Goal: Find specific page/section: Find specific page/section

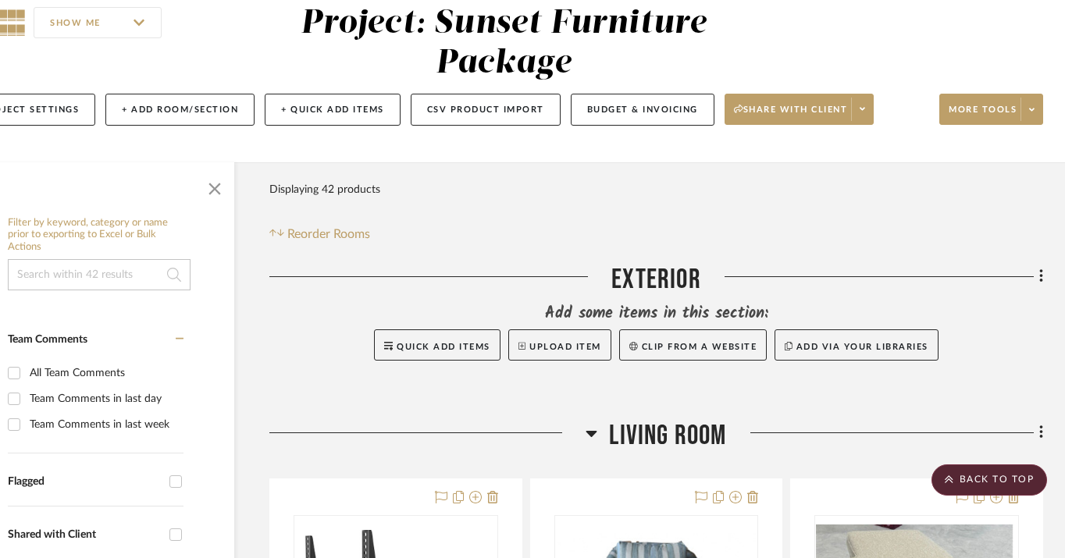
scroll to position [0, 59]
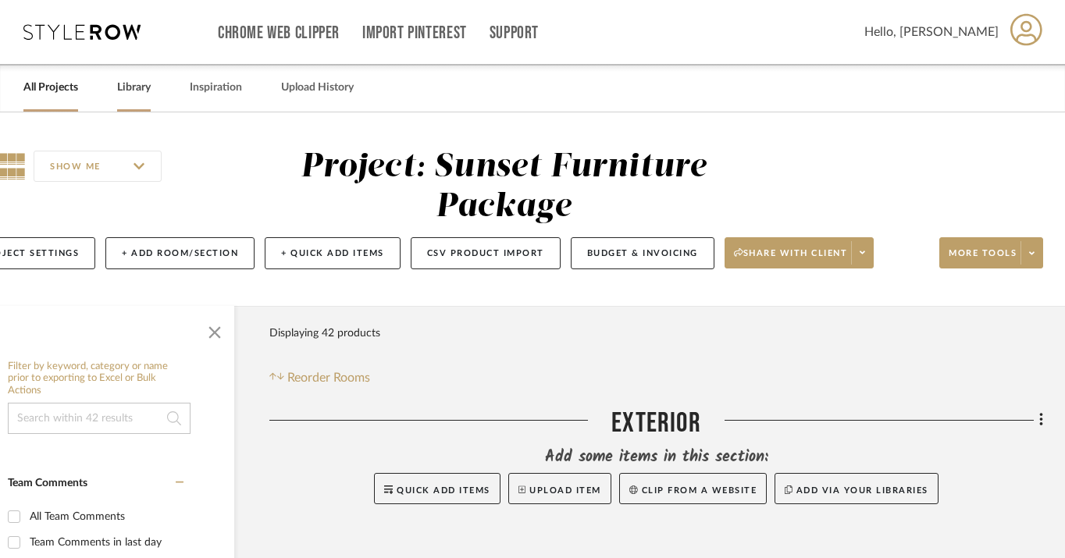
click at [117, 91] on link "Library" at bounding box center [134, 87] width 34 height 21
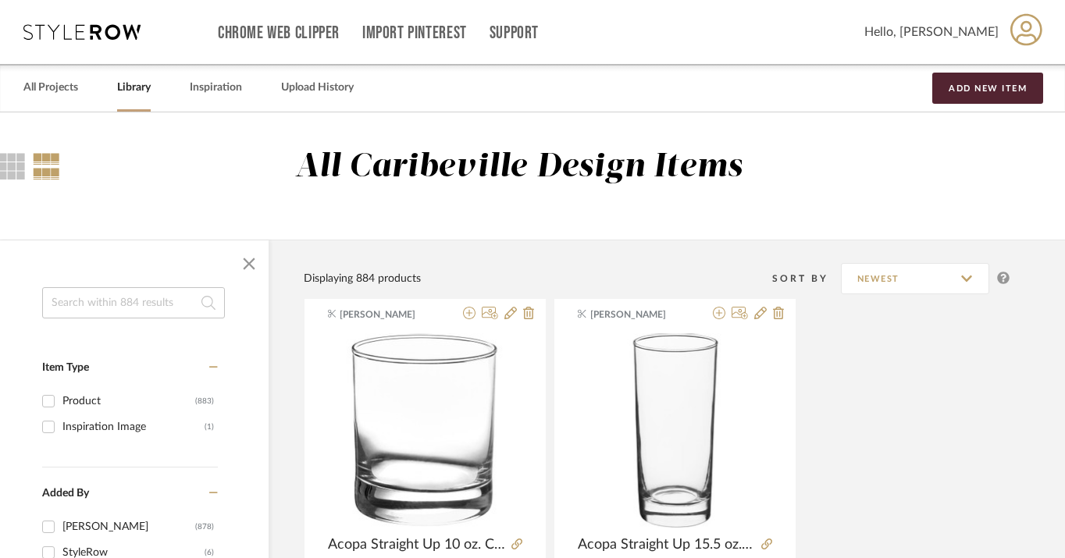
click at [176, 304] on input at bounding box center [133, 302] width 183 height 31
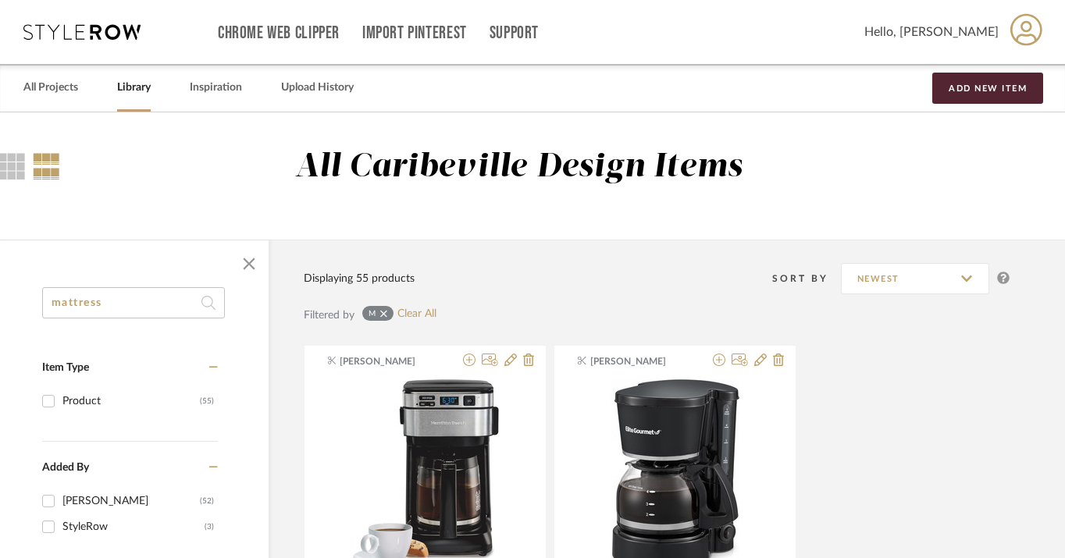
type input "mattress"
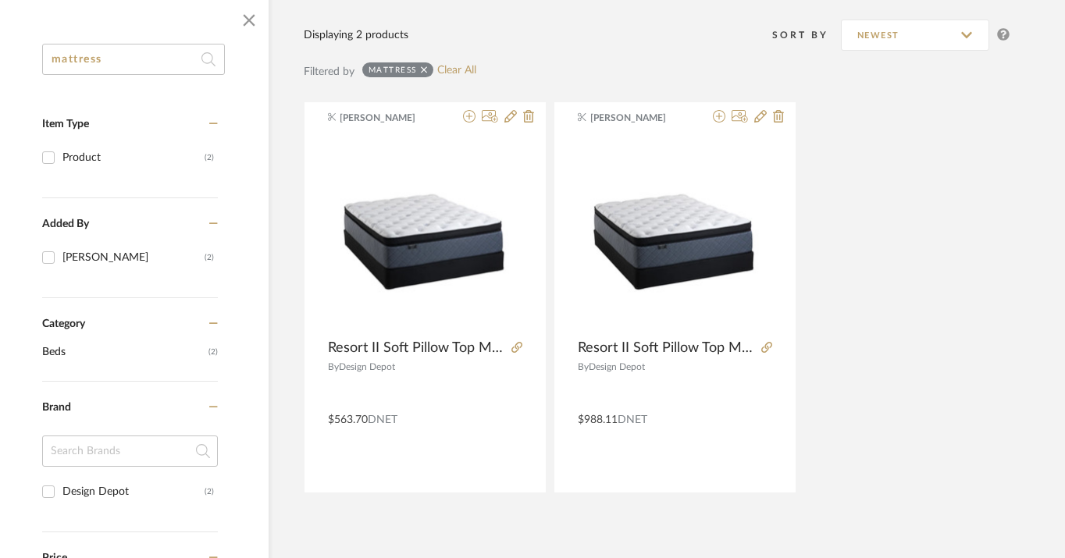
scroll to position [240, 59]
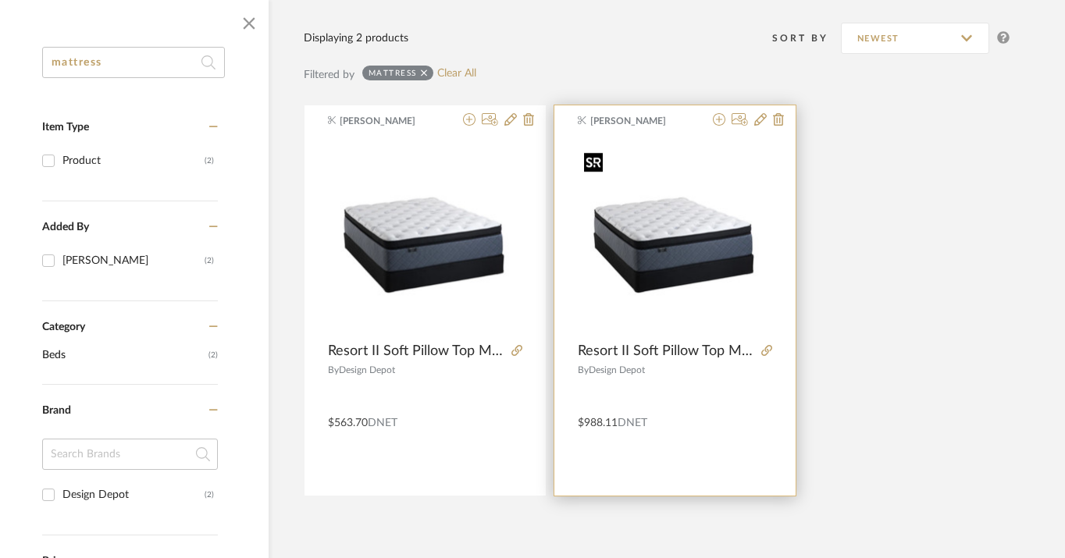
click at [697, 265] on img "0" at bounding box center [675, 236] width 194 height 181
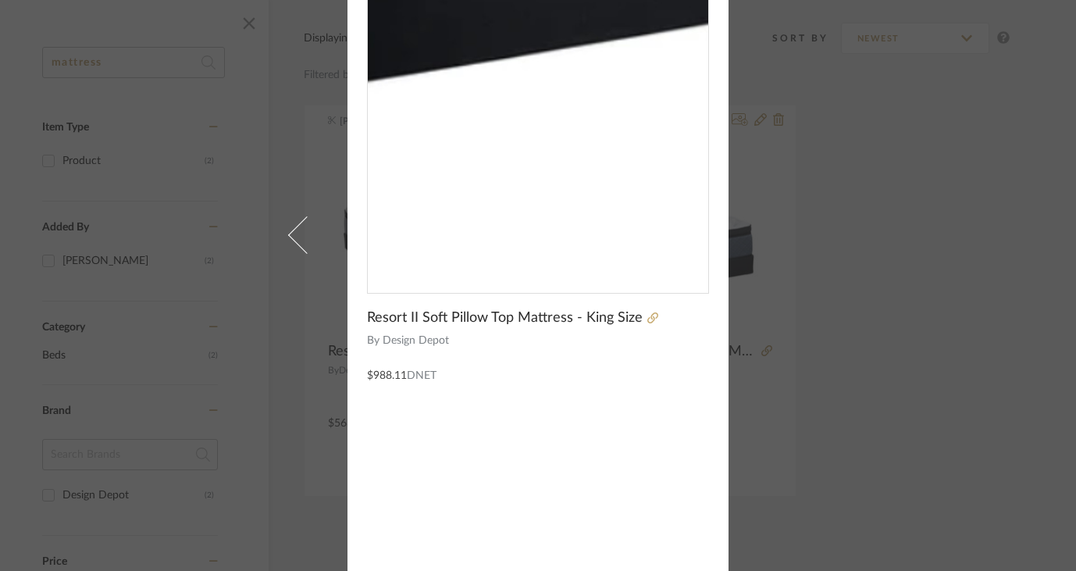
scroll to position [0, 0]
